Goal: Task Accomplishment & Management: Manage account settings

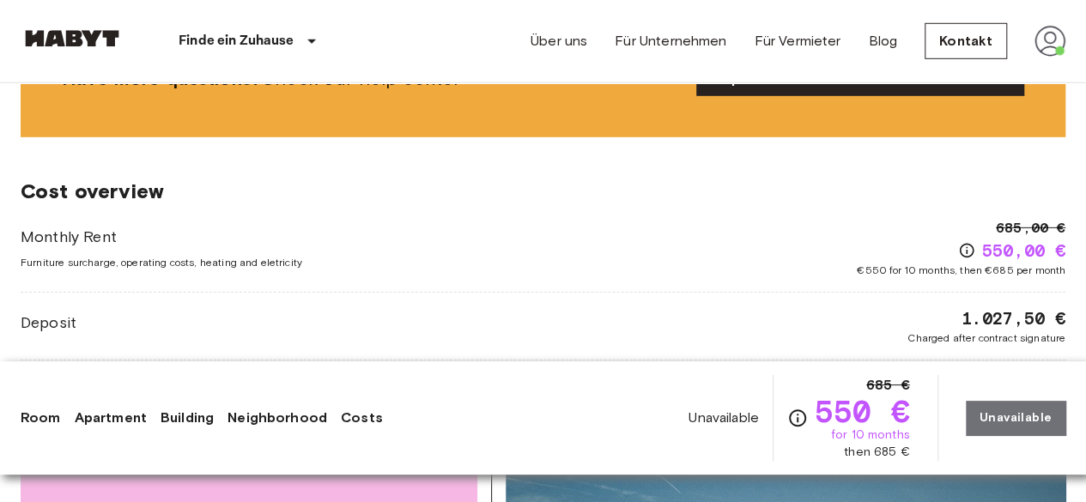
scroll to position [2560, 0]
click at [1027, 21] on div "Über uns Für Unternehmen Für Vermieter Blog Kontakt" at bounding box center [798, 41] width 535 height 82
click at [1047, 31] on img at bounding box center [1050, 41] width 31 height 31
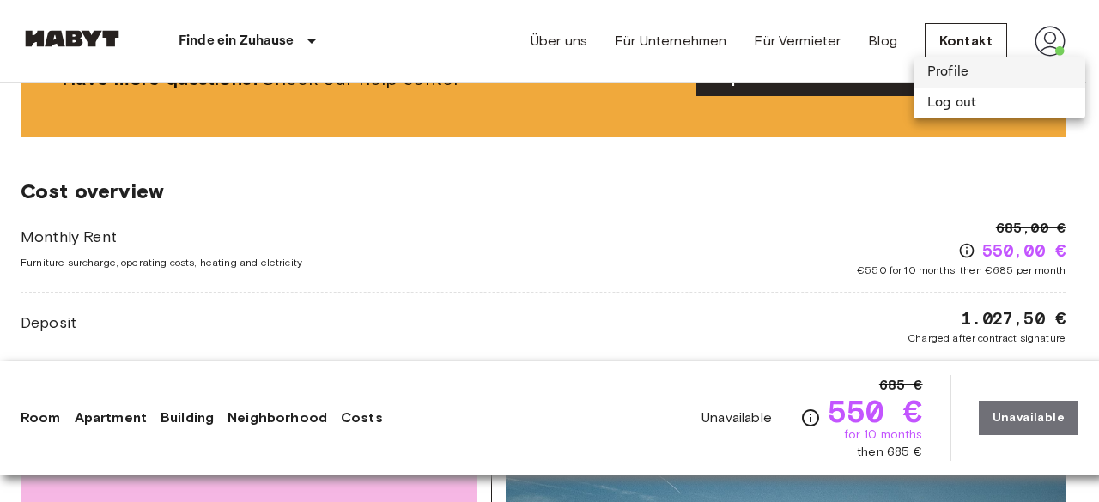
click at [979, 74] on li "Profile" at bounding box center [999, 72] width 172 height 31
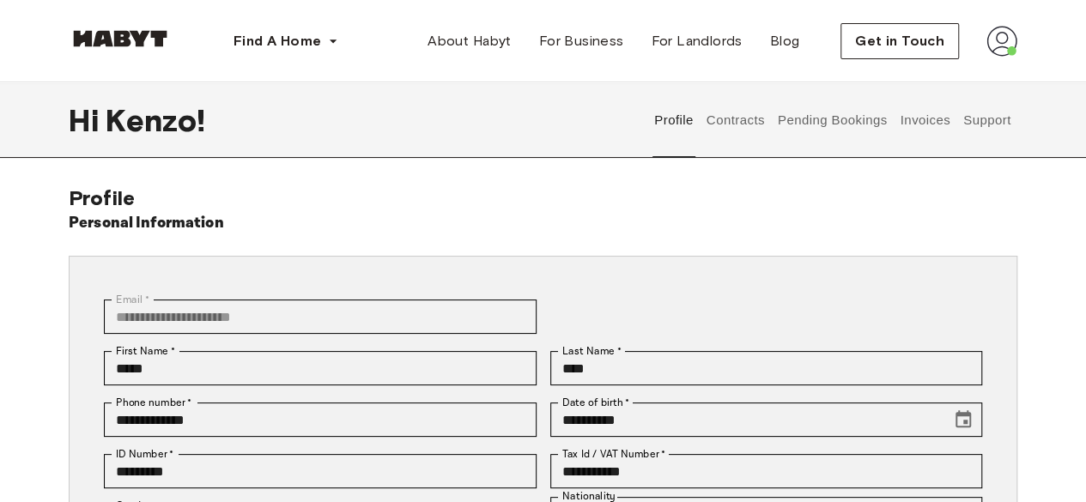
click at [934, 114] on button "Invoices" at bounding box center [925, 120] width 54 height 76
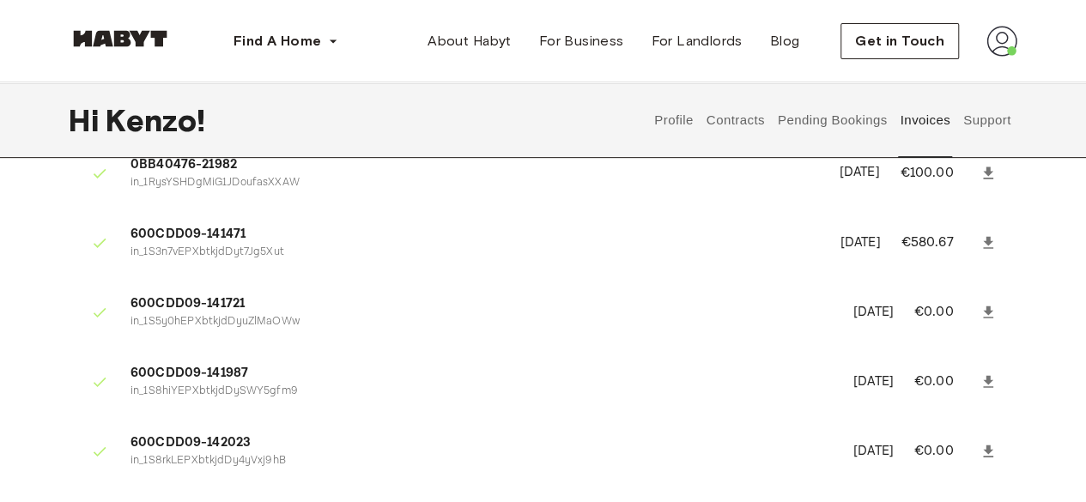
scroll to position [307, 0]
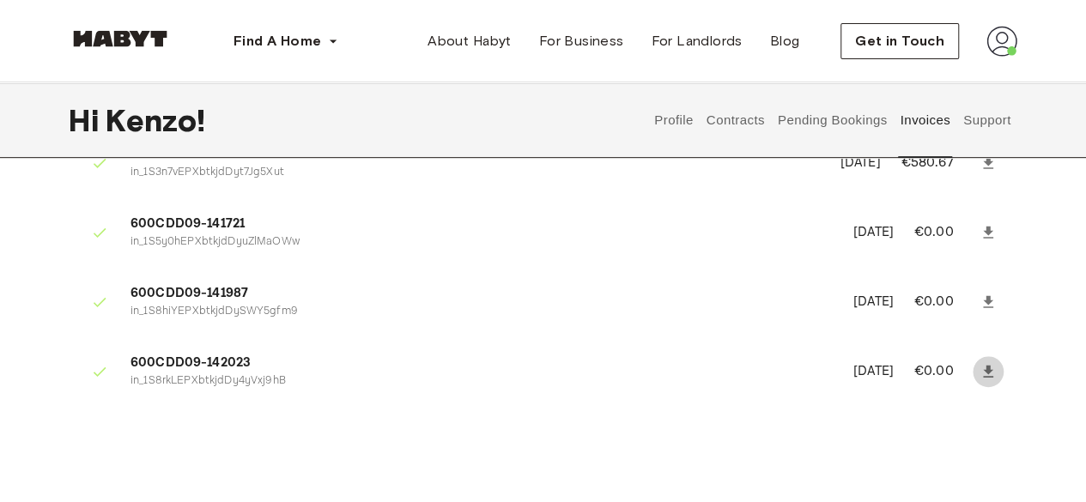
click at [982, 374] on icon at bounding box center [988, 371] width 17 height 17
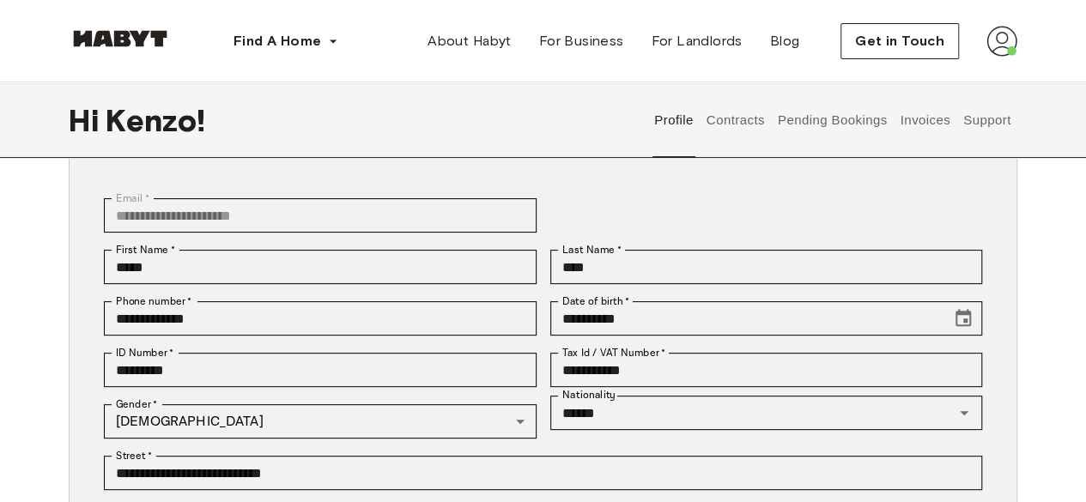
scroll to position [84, 0]
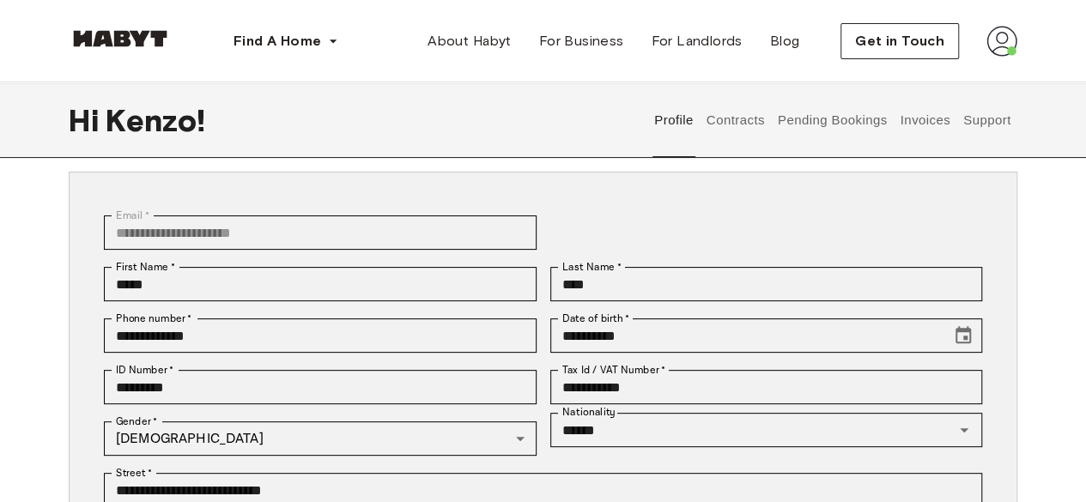
click at [804, 130] on button "Pending Bookings" at bounding box center [832, 120] width 114 height 76
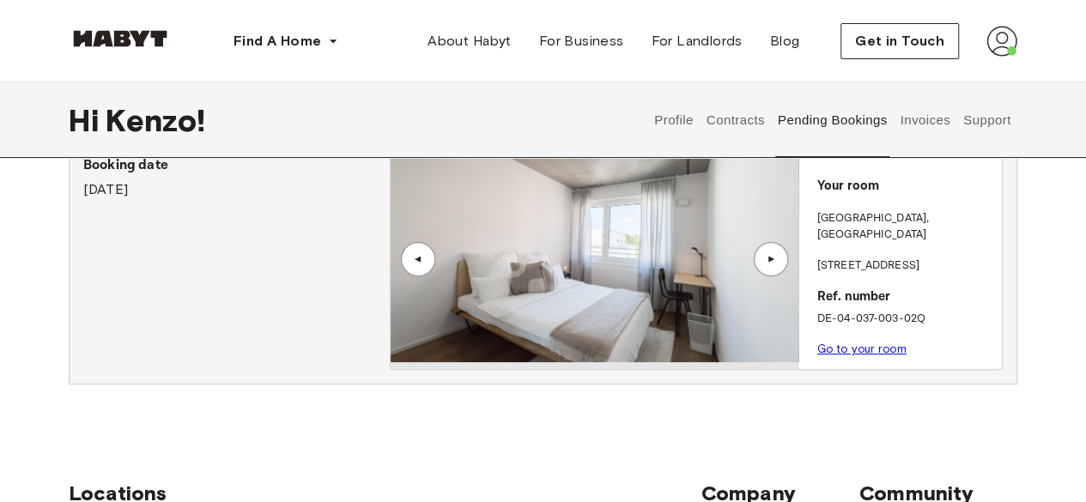
click at [750, 120] on button "Contracts" at bounding box center [735, 120] width 63 height 76
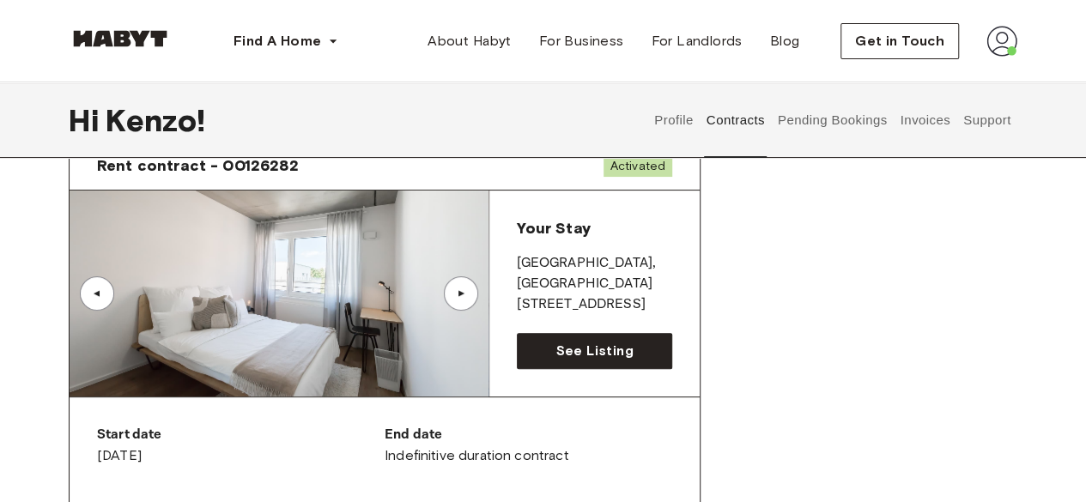
click at [933, 116] on button "Invoices" at bounding box center [925, 120] width 54 height 76
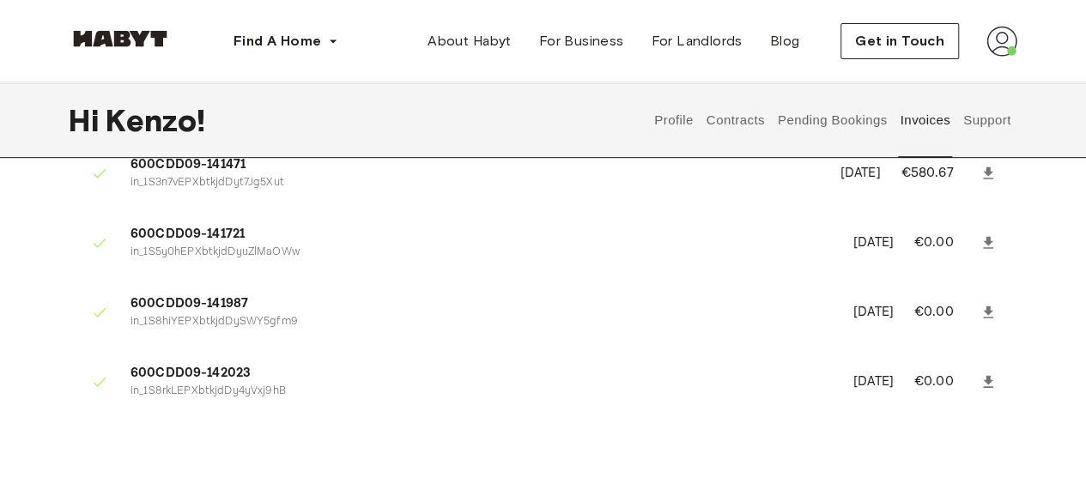
scroll to position [299, 0]
